Goal: Information Seeking & Learning: Learn about a topic

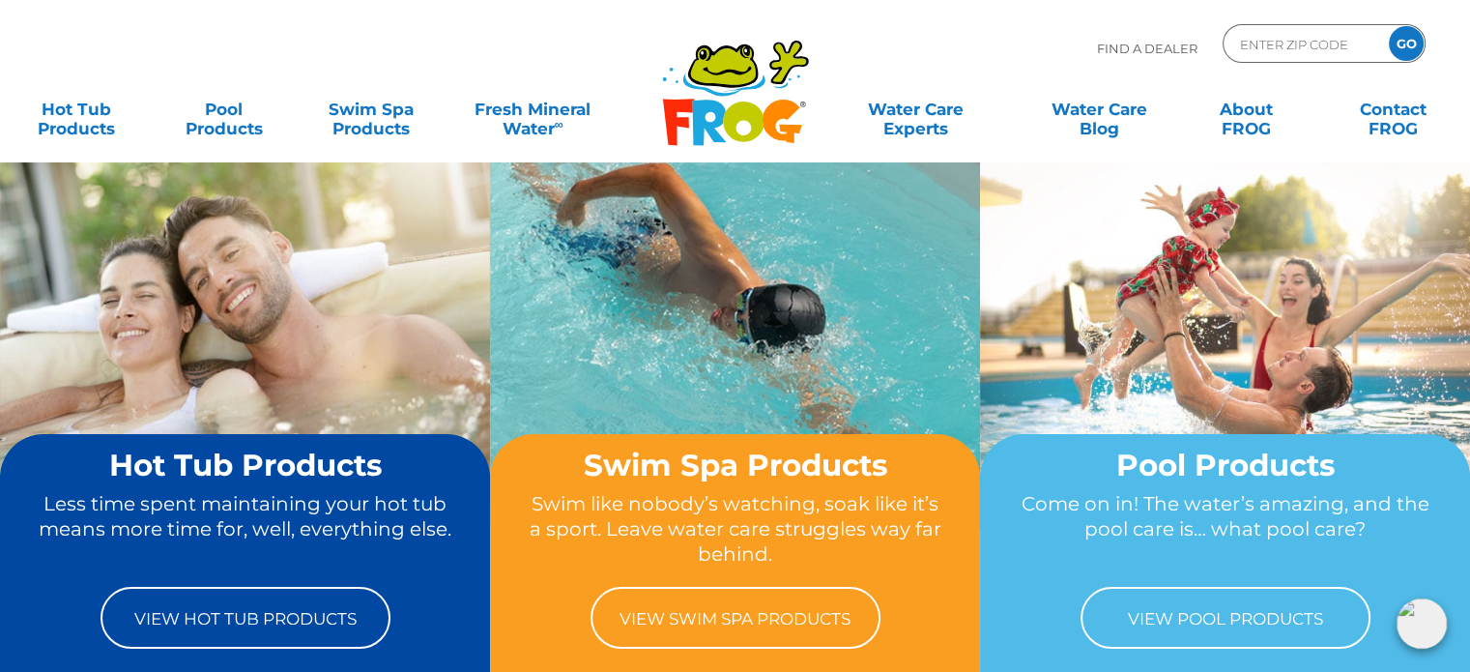
click at [1431, 624] on img at bounding box center [1422, 623] width 50 height 50
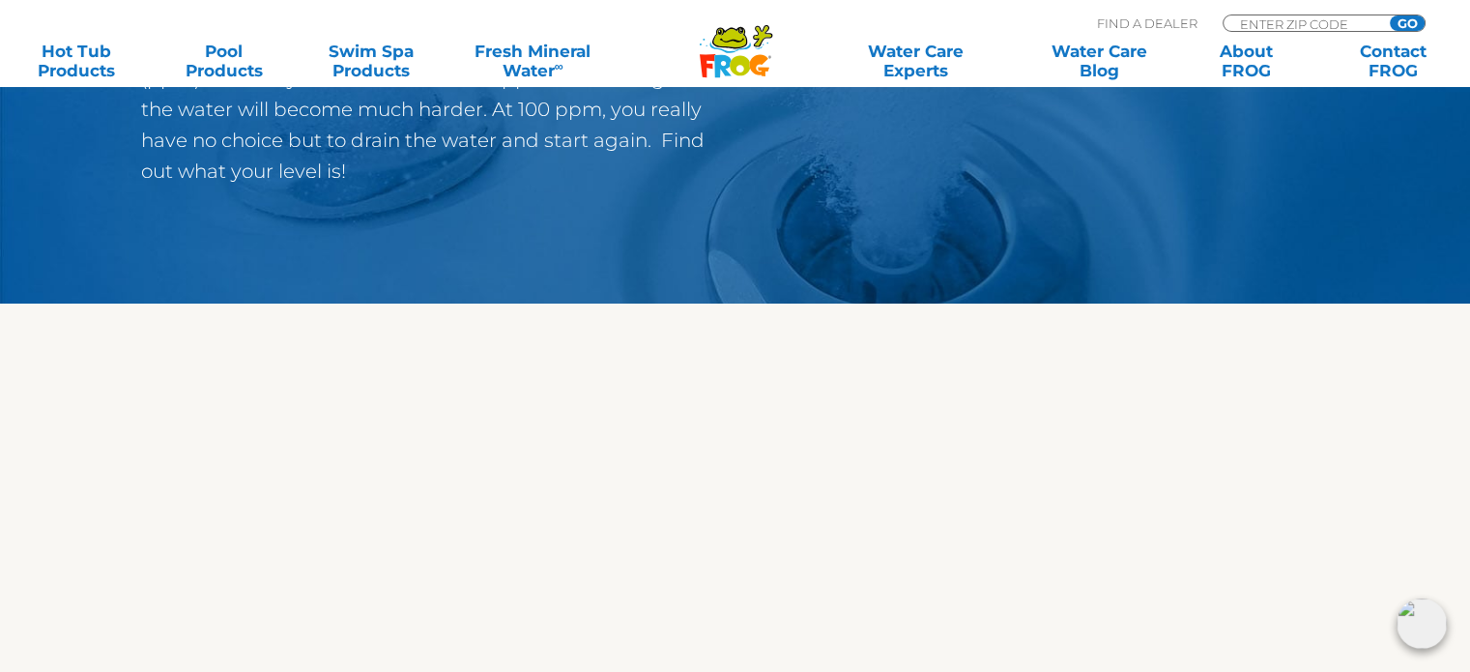
scroll to position [483, 0]
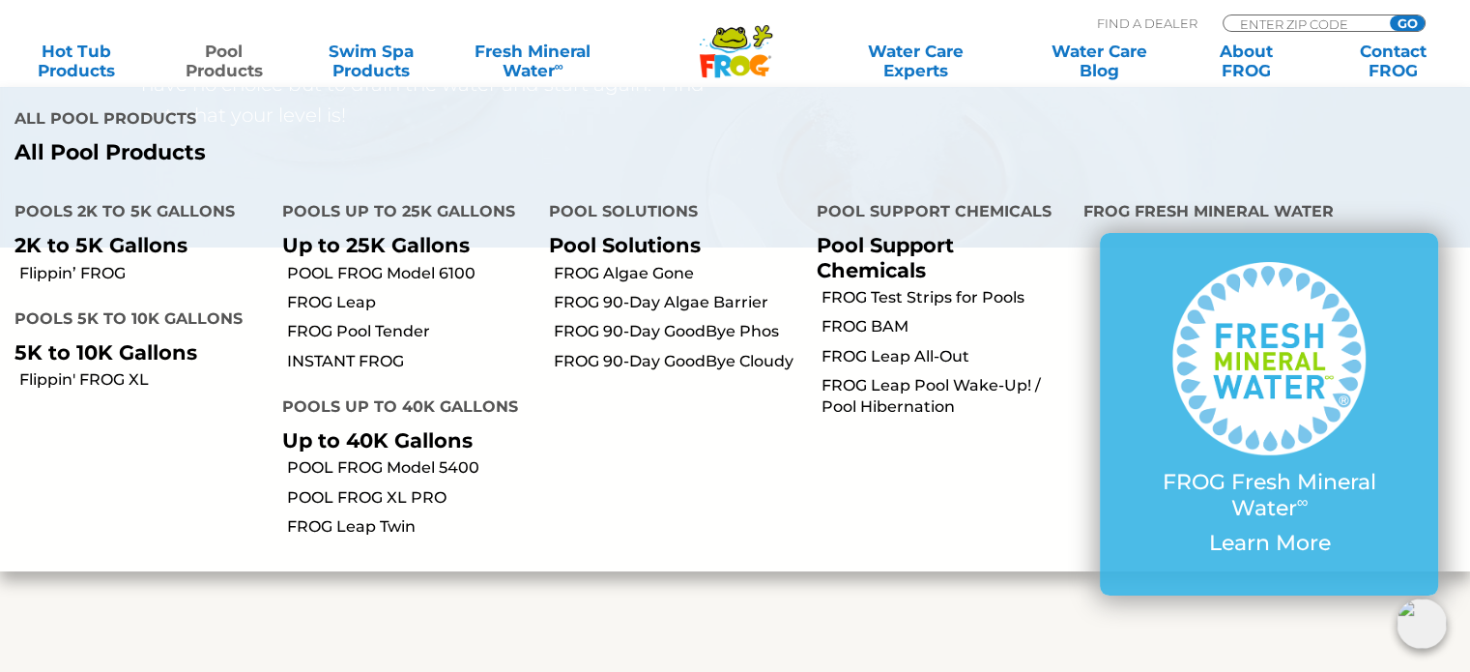
drag, startPoint x: 266, startPoint y: 69, endPoint x: 275, endPoint y: 53, distance: 18.2
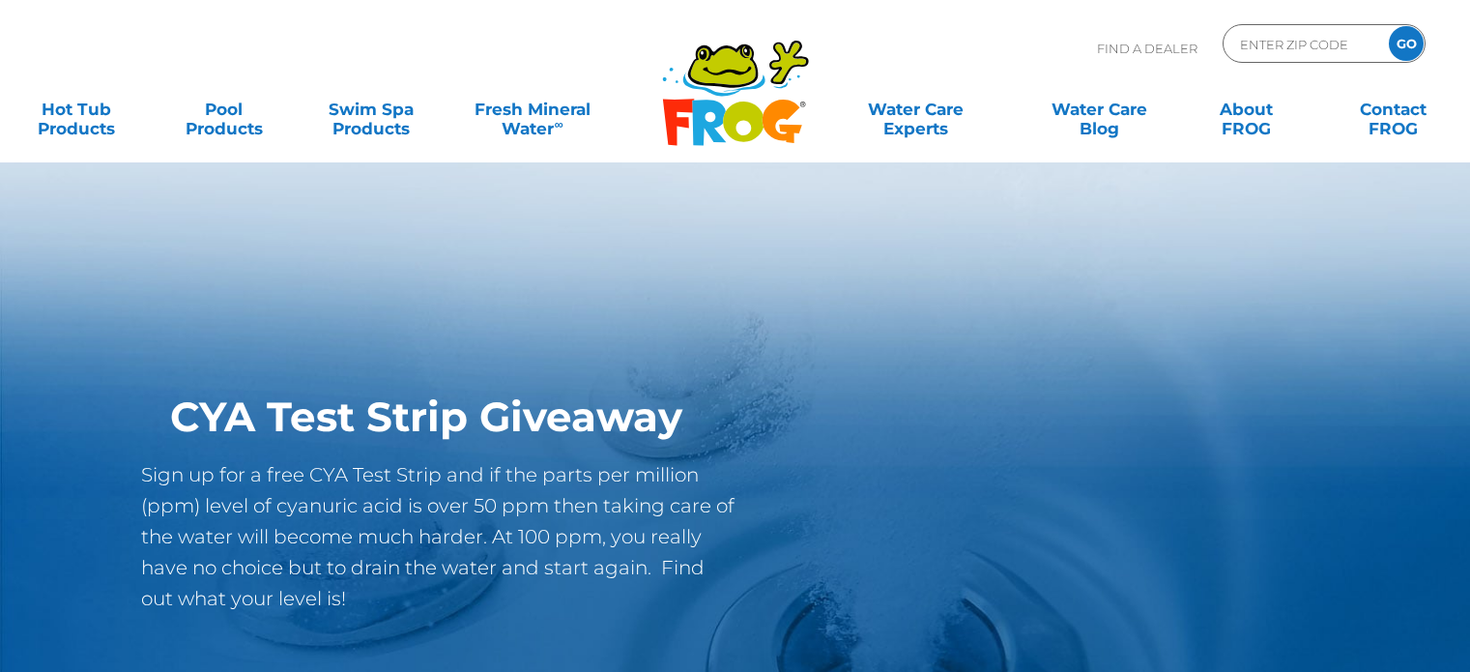
scroll to position [479, 0]
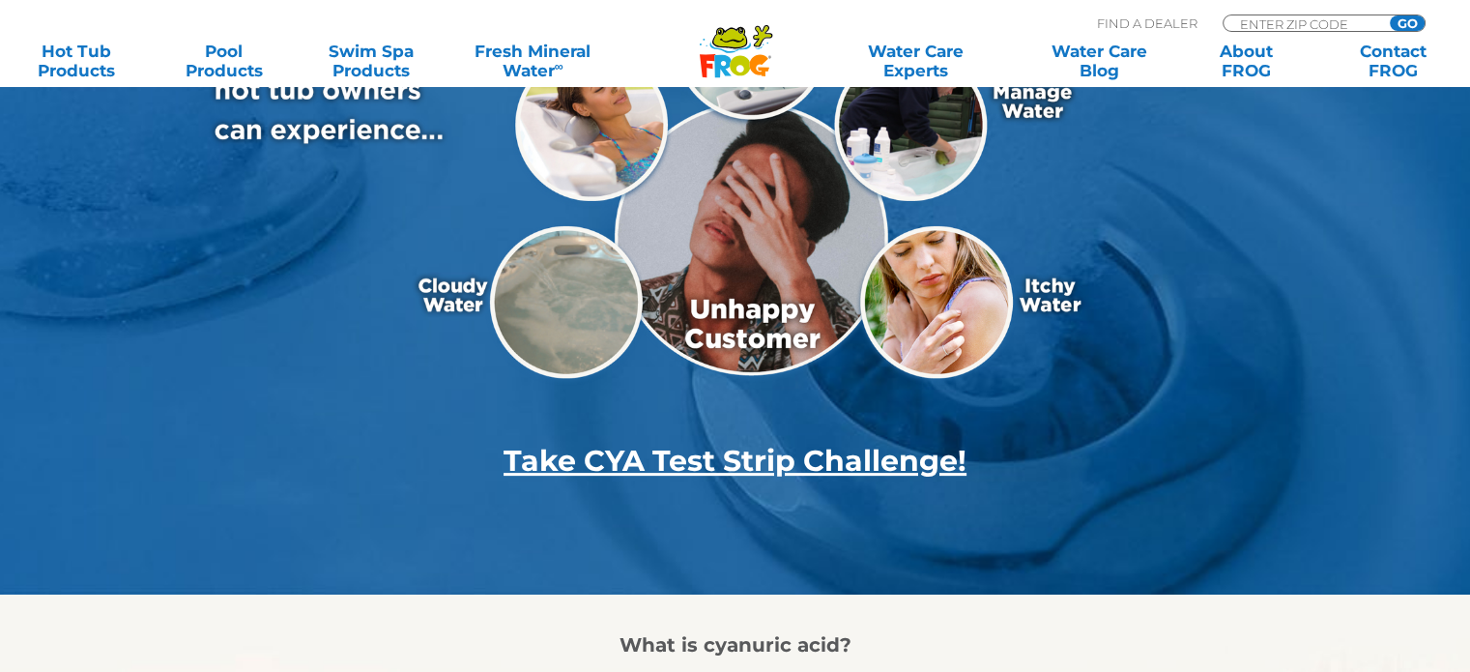
scroll to position [483, 0]
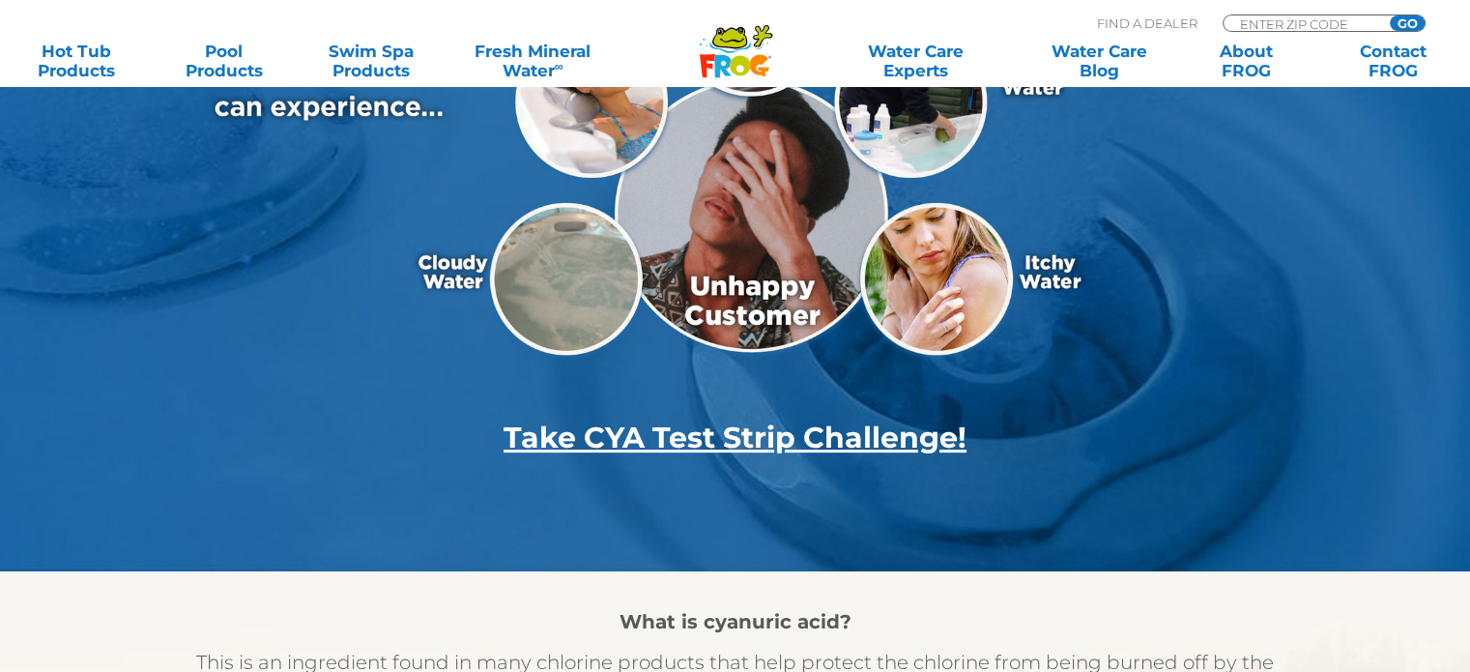
click at [800, 444] on strong "Take CYA Test Strip Challenge!" at bounding box center [735, 437] width 463 height 36
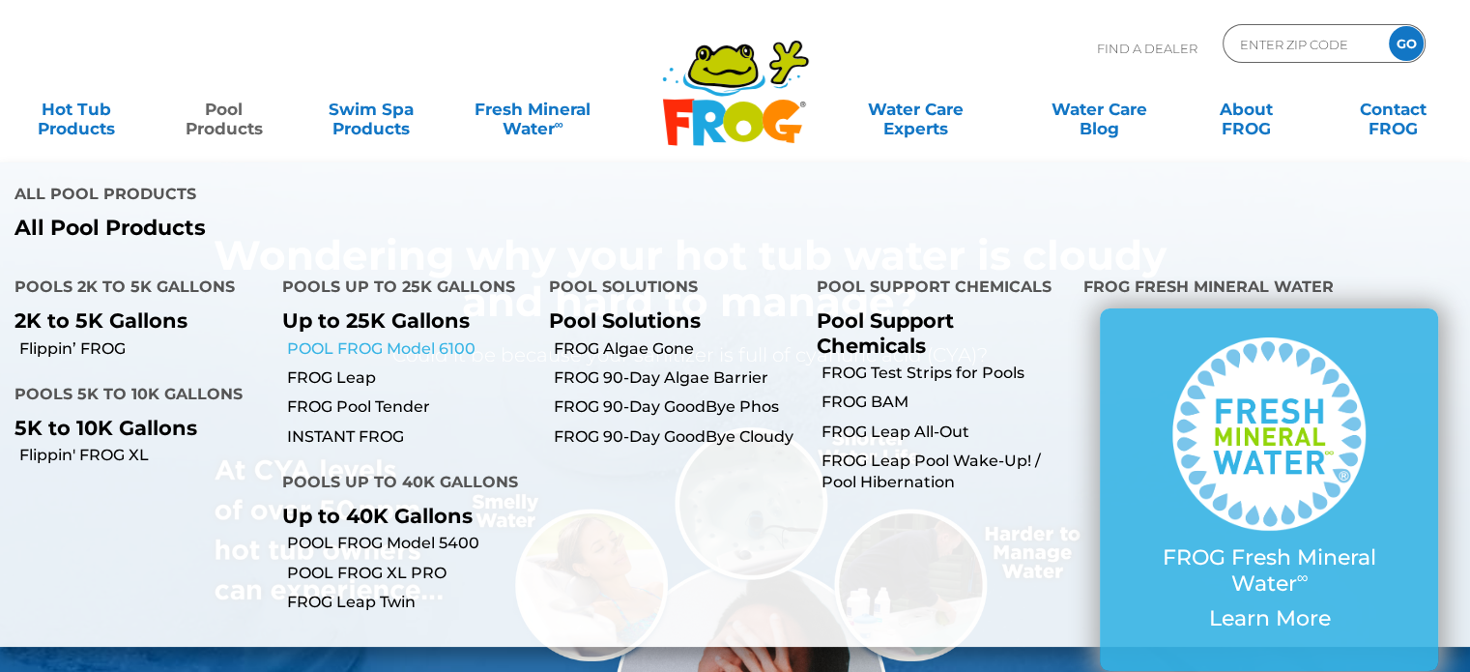
click at [305, 338] on link "POOL FROG Model 6100" at bounding box center [411, 348] width 248 height 21
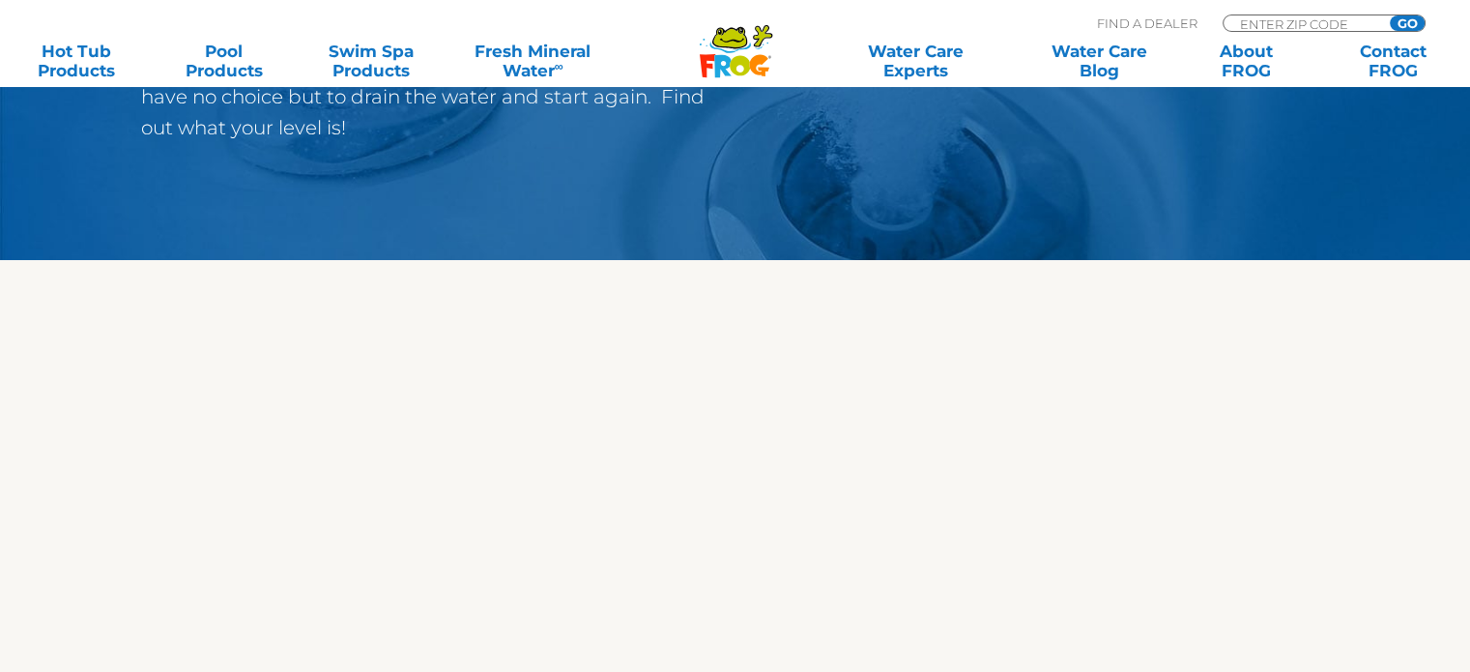
scroll to position [483, 0]
